Goal: Transaction & Acquisition: Purchase product/service

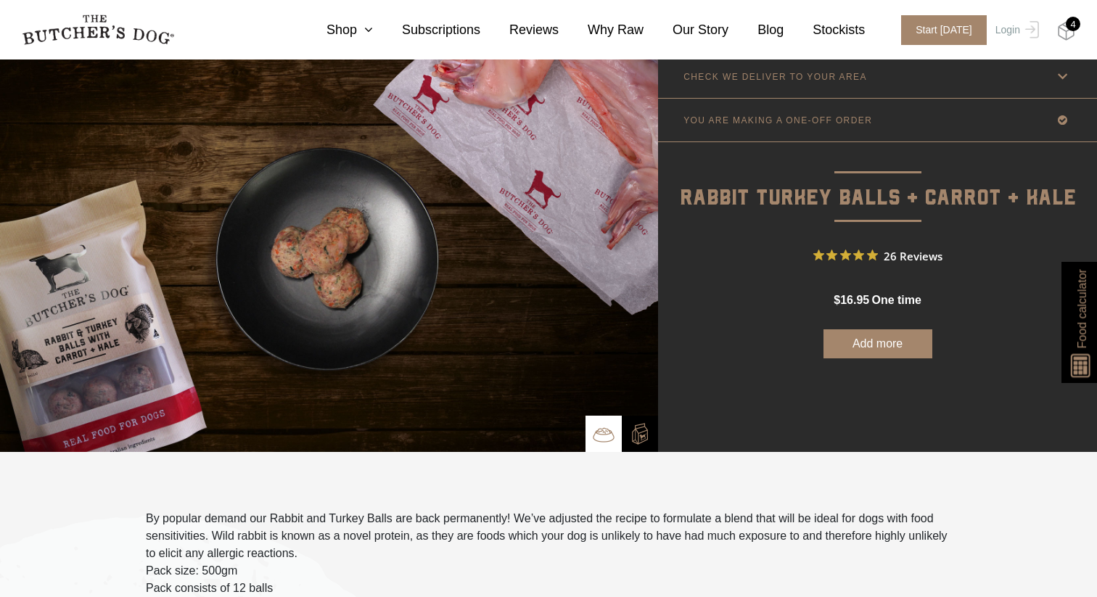
click at [1065, 40] on img at bounding box center [1066, 31] width 18 height 19
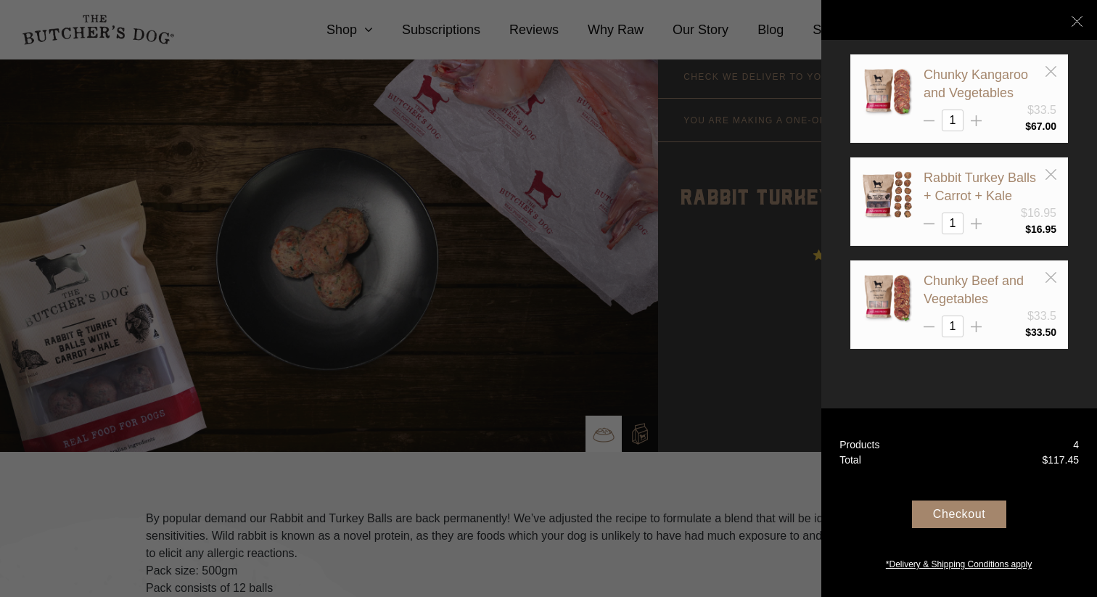
click at [955, 520] on div "Checkout" at bounding box center [959, 515] width 94 height 28
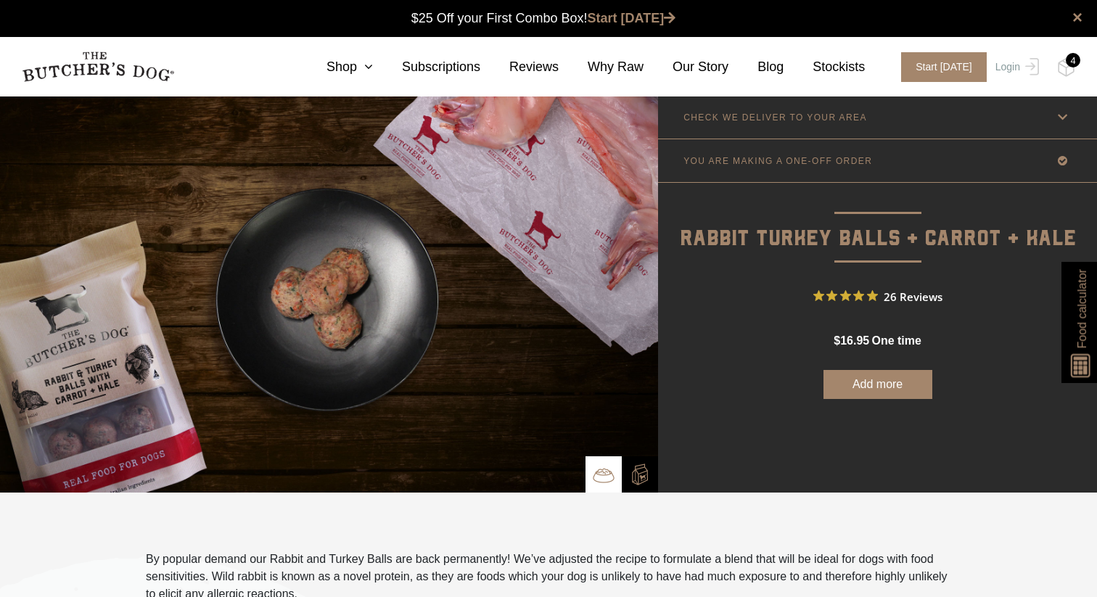
click at [845, 388] on button "Add more" at bounding box center [878, 384] width 109 height 29
click at [1072, 65] on div "4" at bounding box center [1073, 60] width 15 height 15
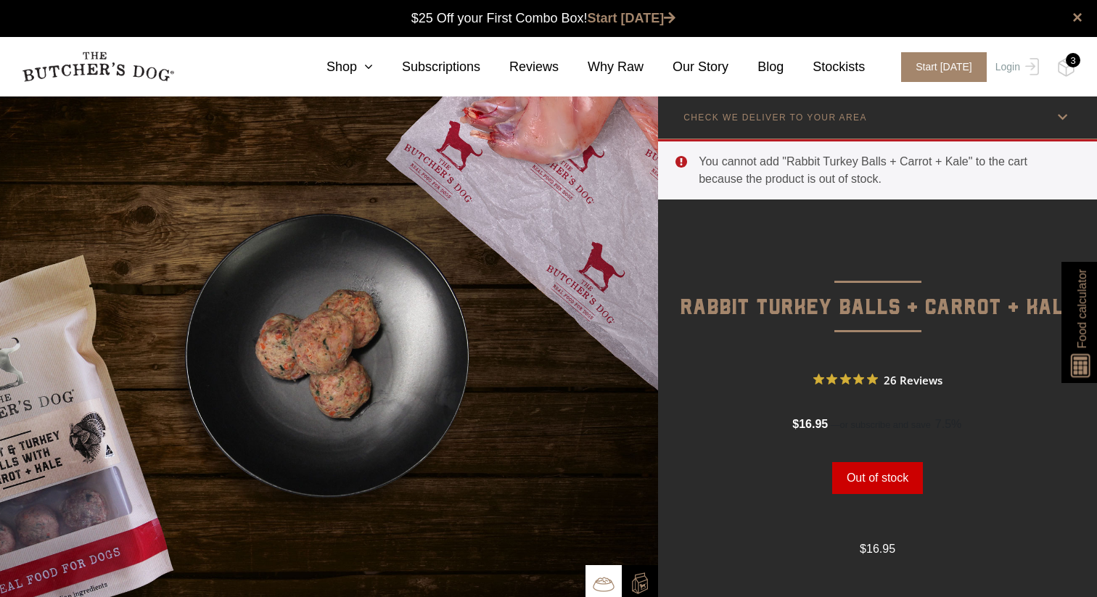
scroll to position [1, 0]
click at [1060, 65] on img at bounding box center [1066, 67] width 18 height 19
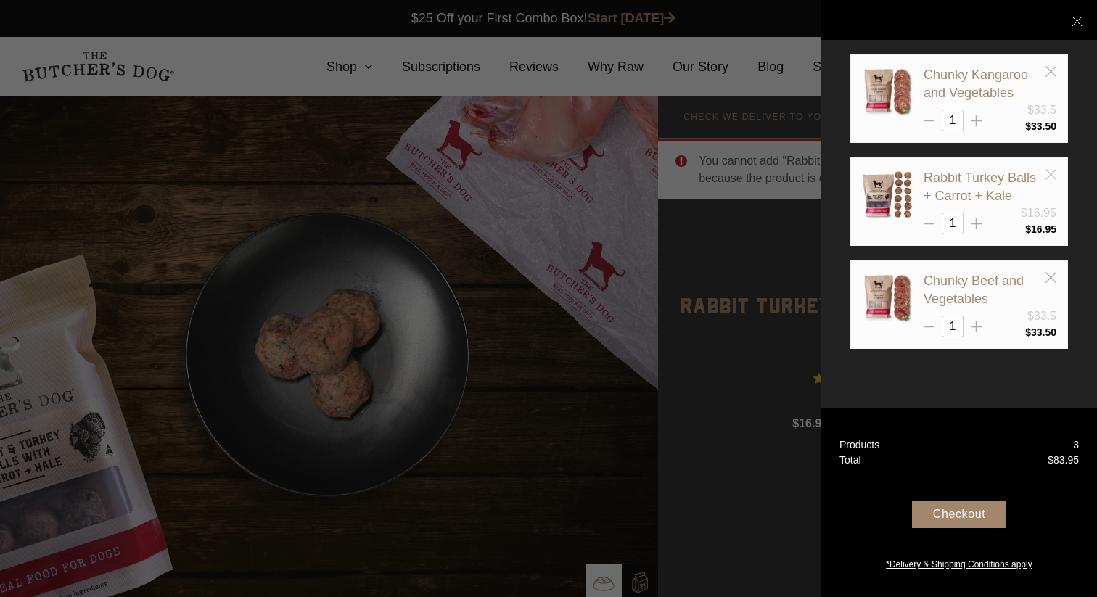
click at [1051, 172] on icon at bounding box center [1051, 174] width 11 height 11
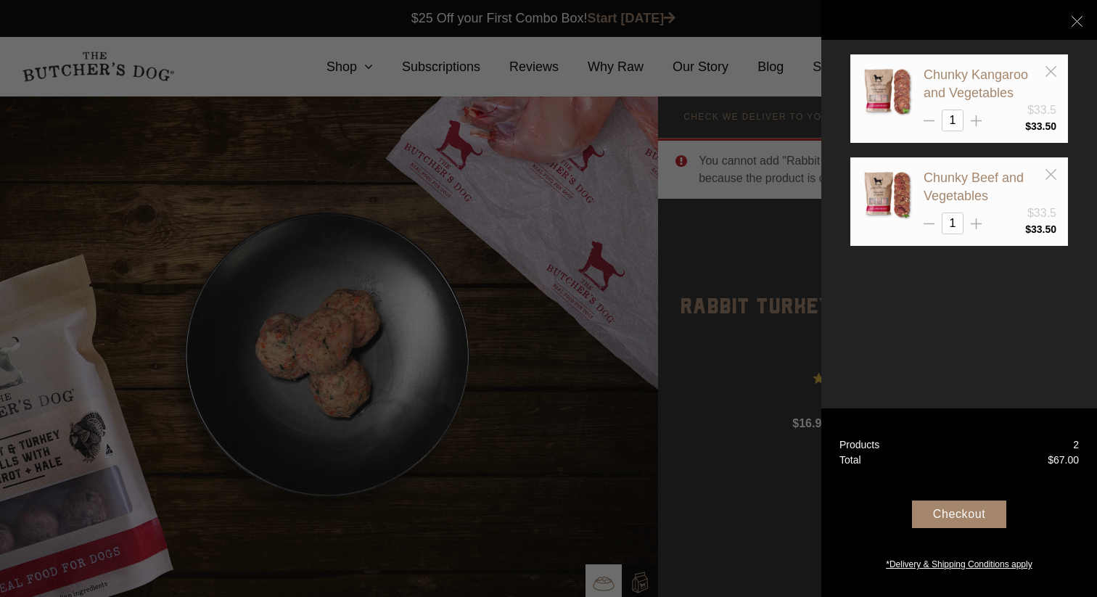
click at [602, 249] on div at bounding box center [548, 298] width 1097 height 597
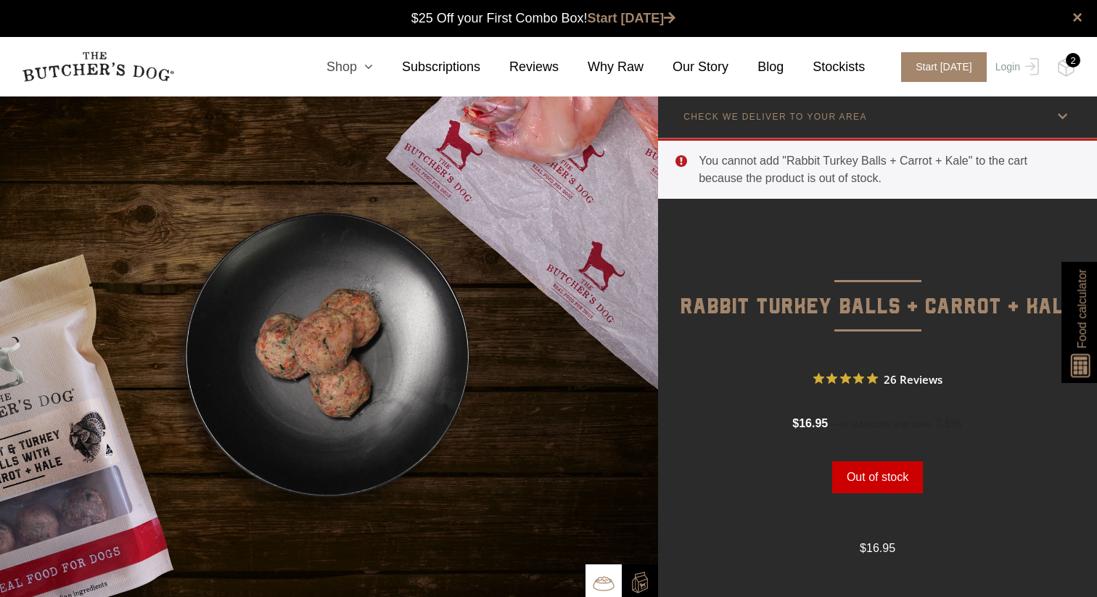
click at [359, 71] on link "Shop" at bounding box center [335, 67] width 75 height 20
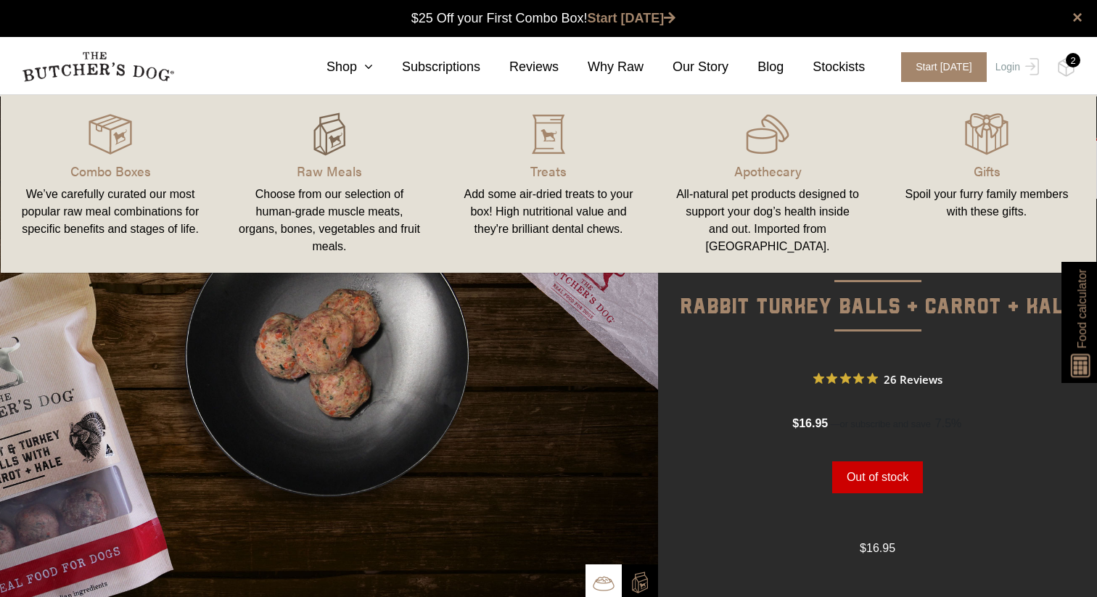
click at [334, 142] on img at bounding box center [330, 134] width 44 height 44
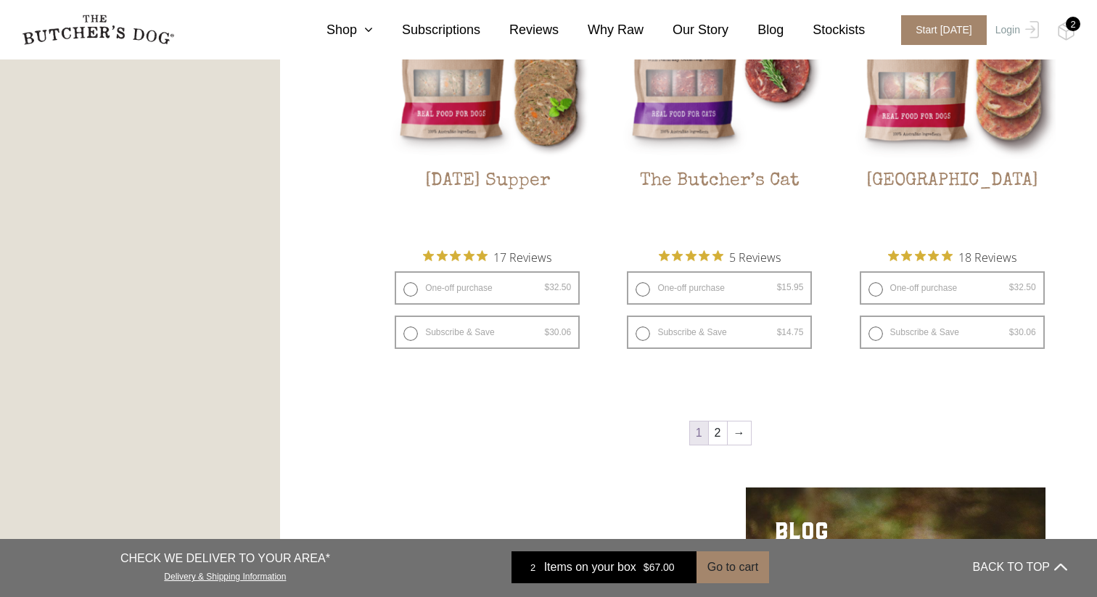
scroll to position [1945, 0]
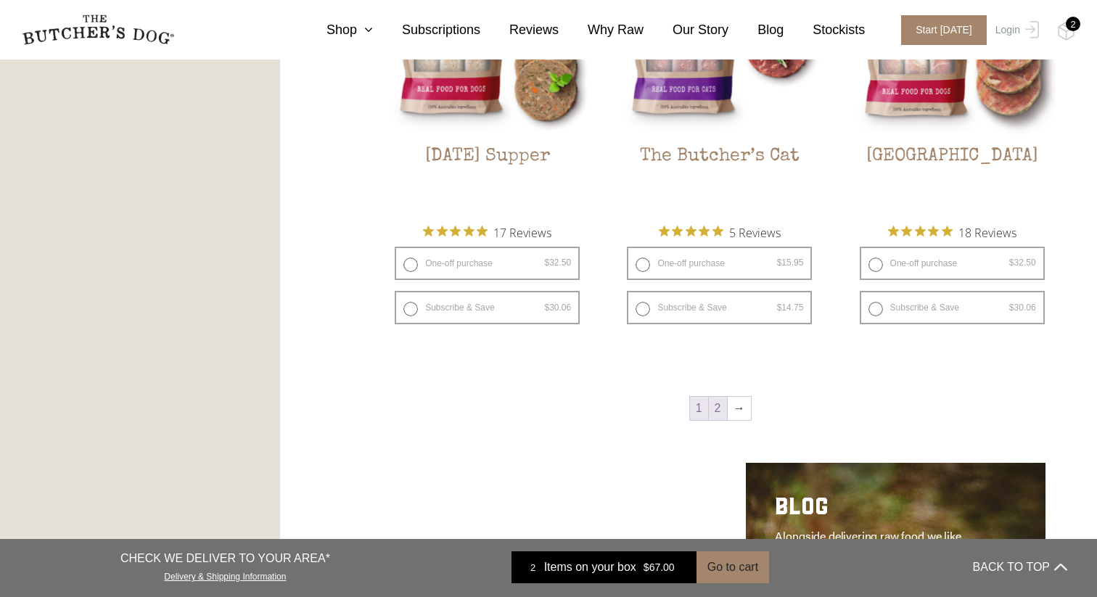
click at [723, 409] on link "2" at bounding box center [718, 408] width 18 height 23
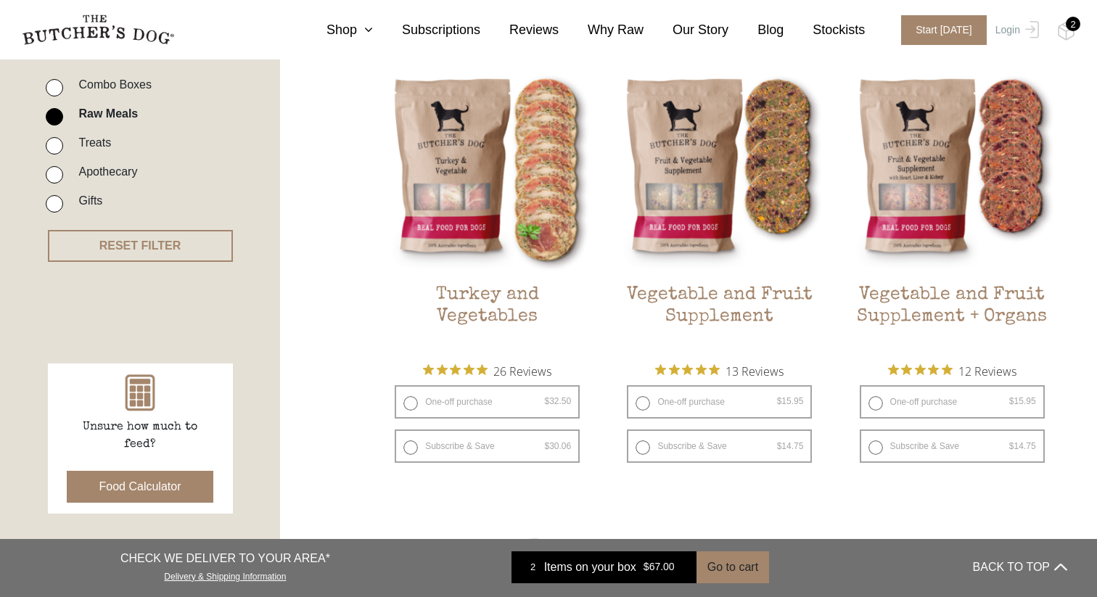
scroll to position [372, 0]
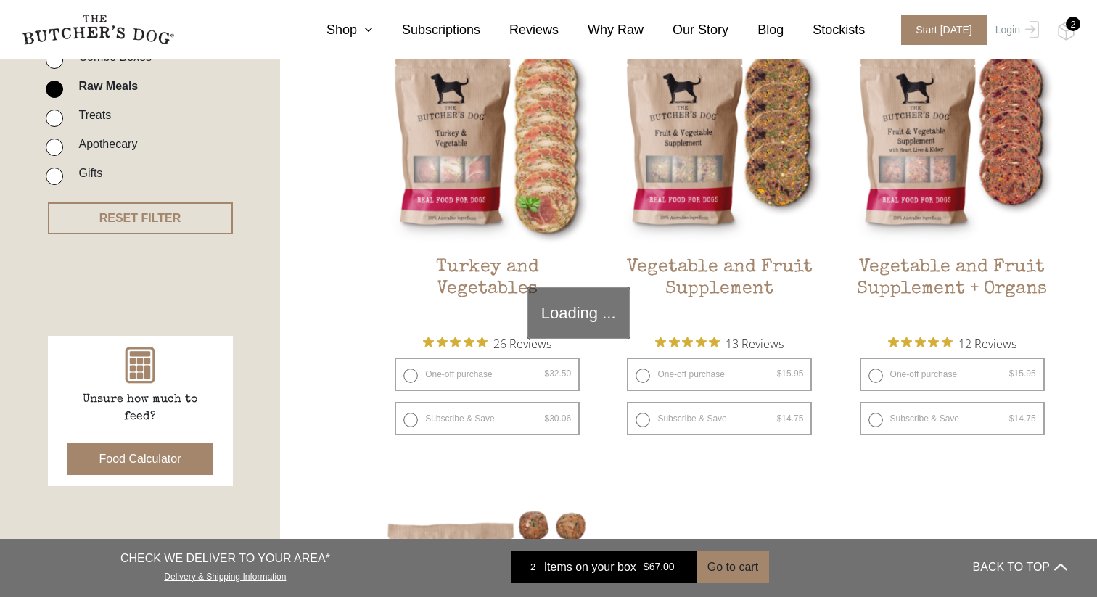
scroll to position [413, 0]
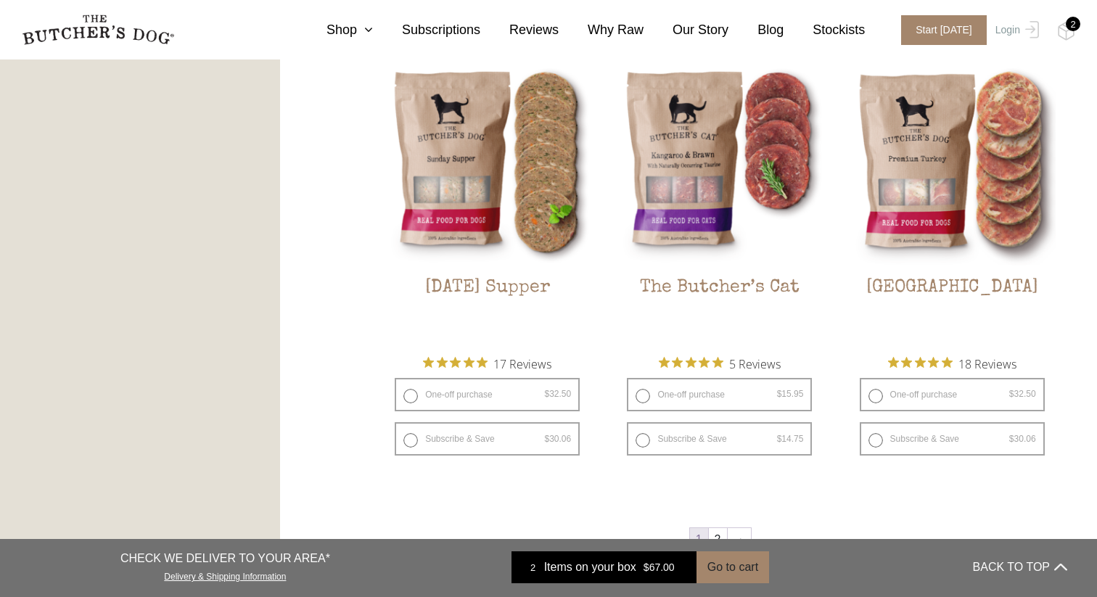
scroll to position [1816, 0]
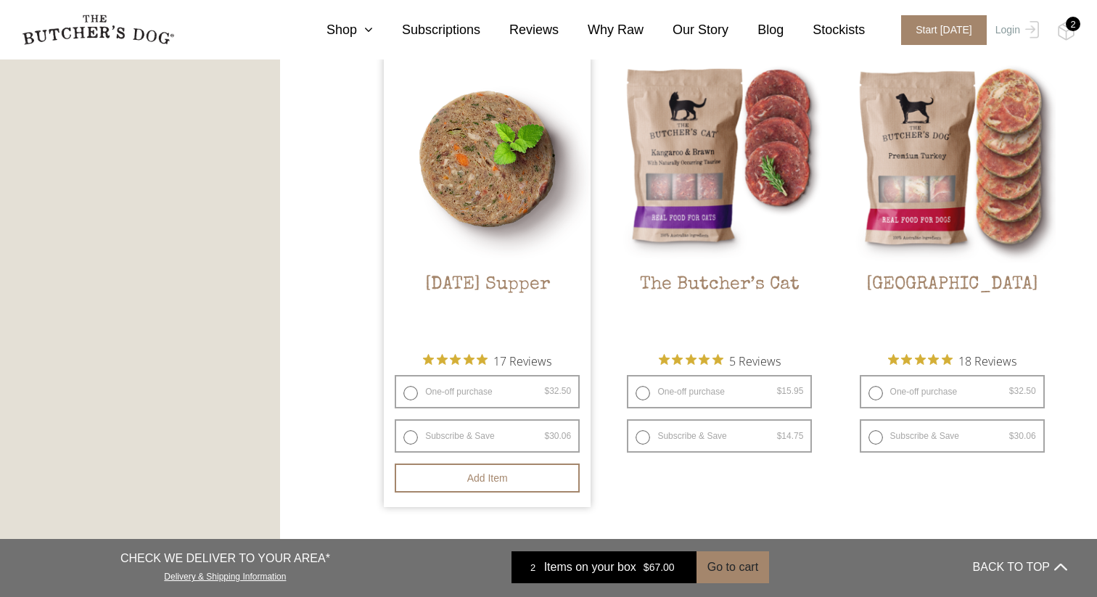
click at [535, 308] on h2 "[DATE] Supper" at bounding box center [487, 308] width 207 height 68
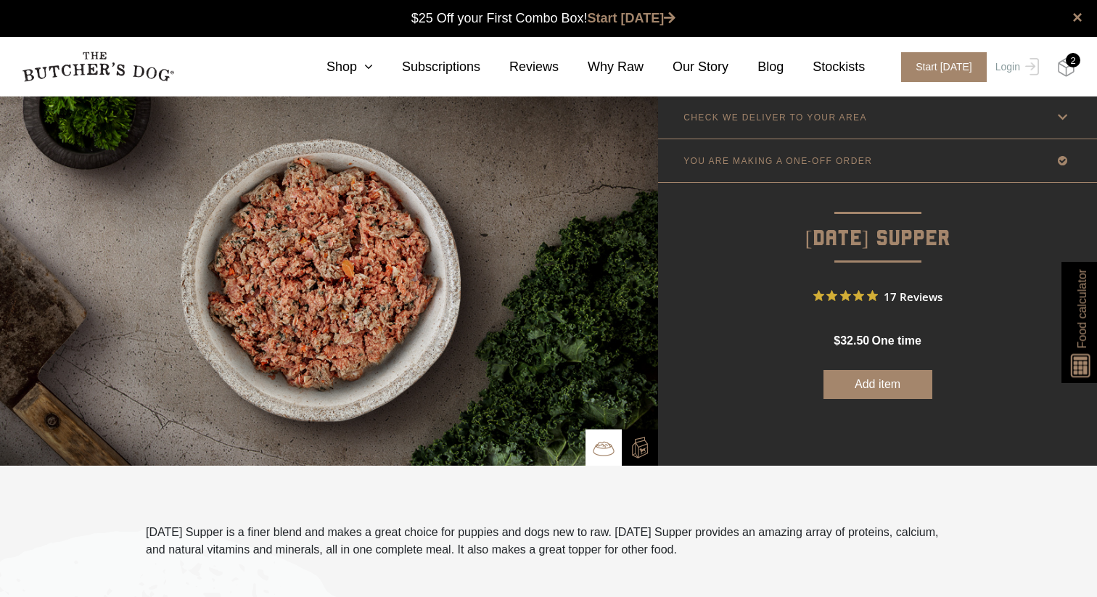
click at [1070, 70] on img at bounding box center [1066, 67] width 18 height 19
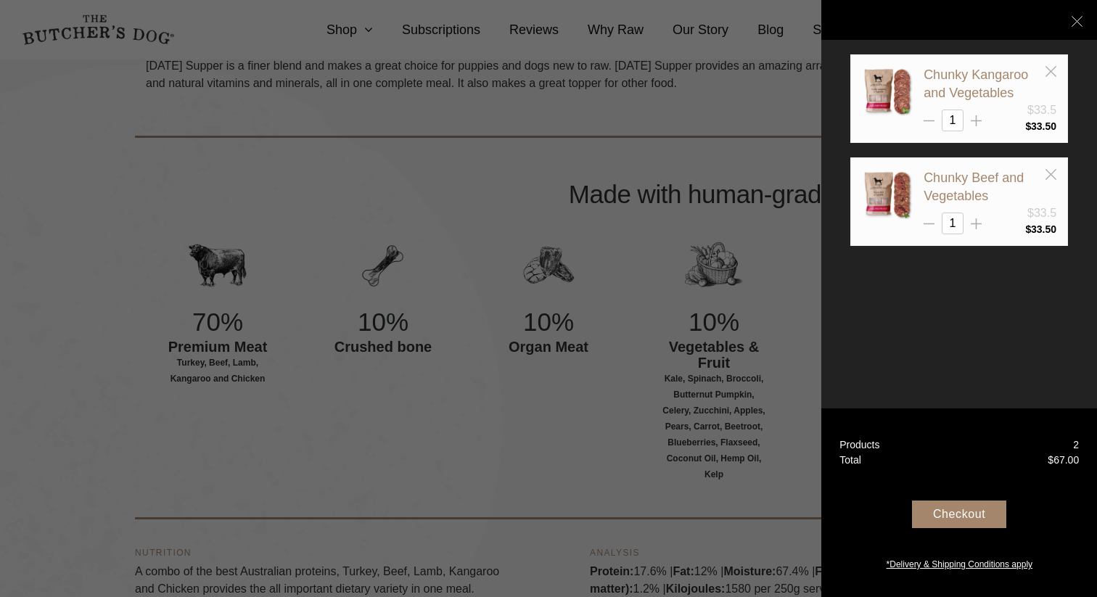
scroll to position [475, 0]
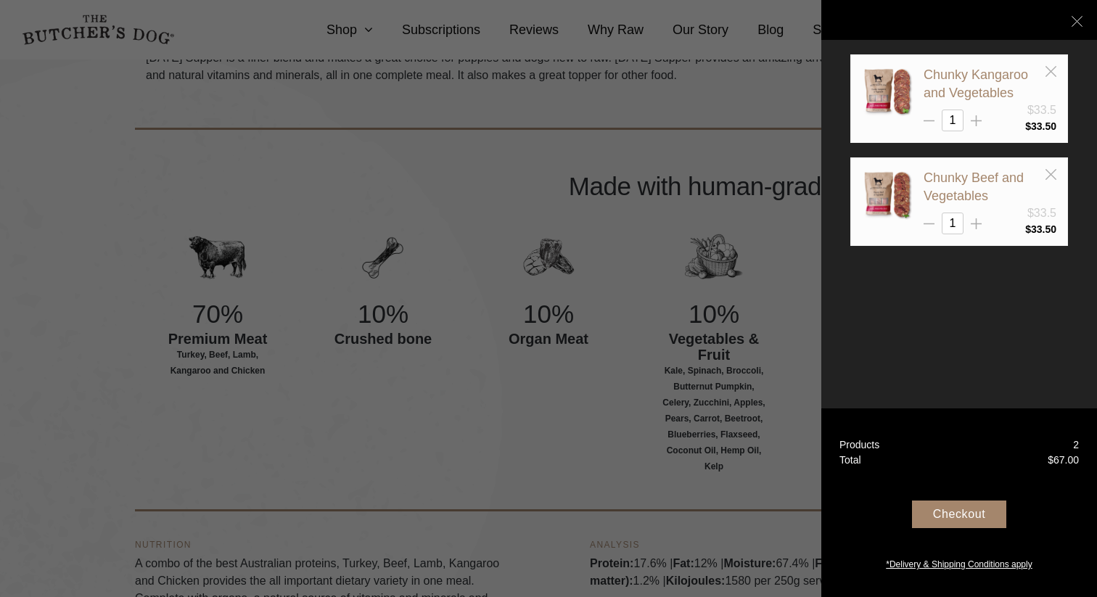
click at [939, 521] on div "Checkout" at bounding box center [959, 515] width 94 height 28
